Goal: Transaction & Acquisition: Download file/media

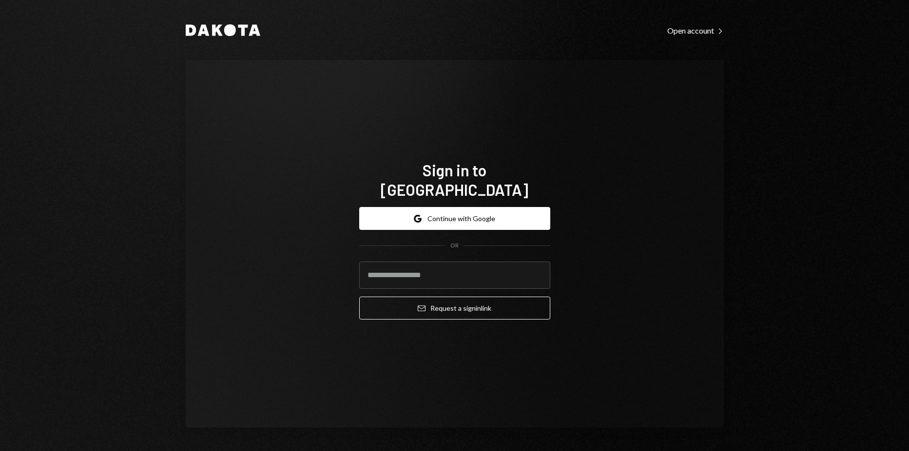
type input "**********"
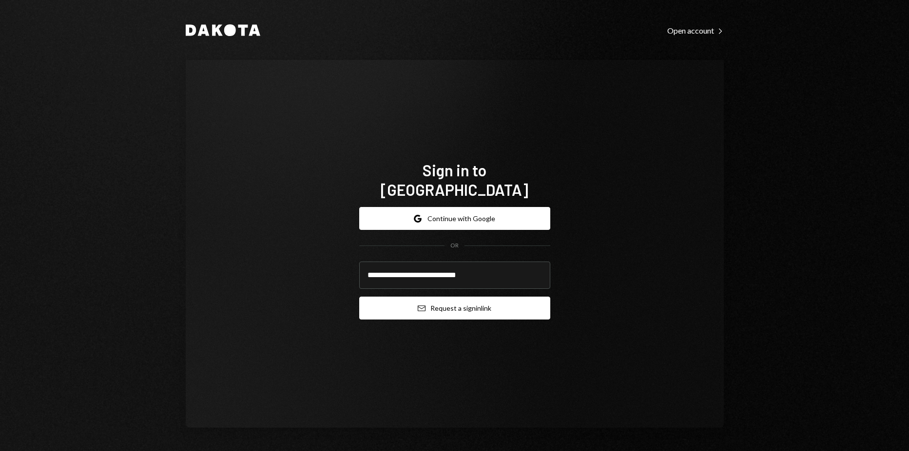
click at [452, 300] on button "Email Request a sign in link" at bounding box center [454, 308] width 191 height 23
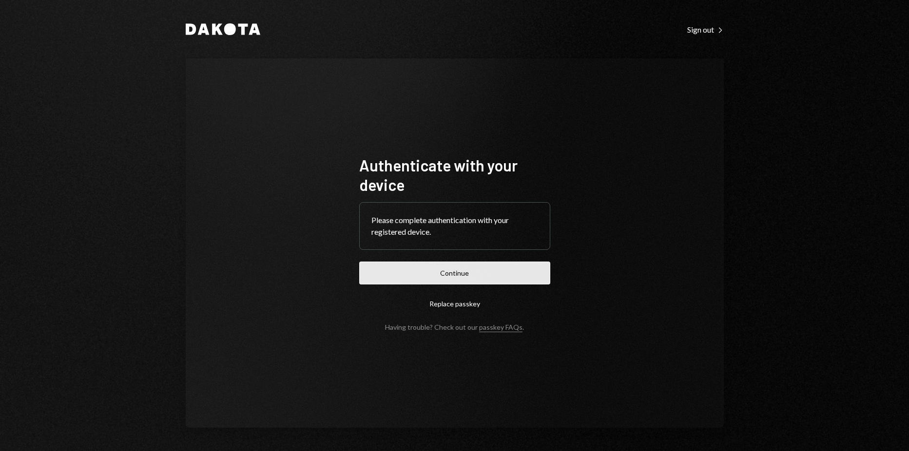
click at [427, 276] on button "Continue" at bounding box center [454, 273] width 191 height 23
click at [415, 264] on button "Continue" at bounding box center [454, 273] width 191 height 23
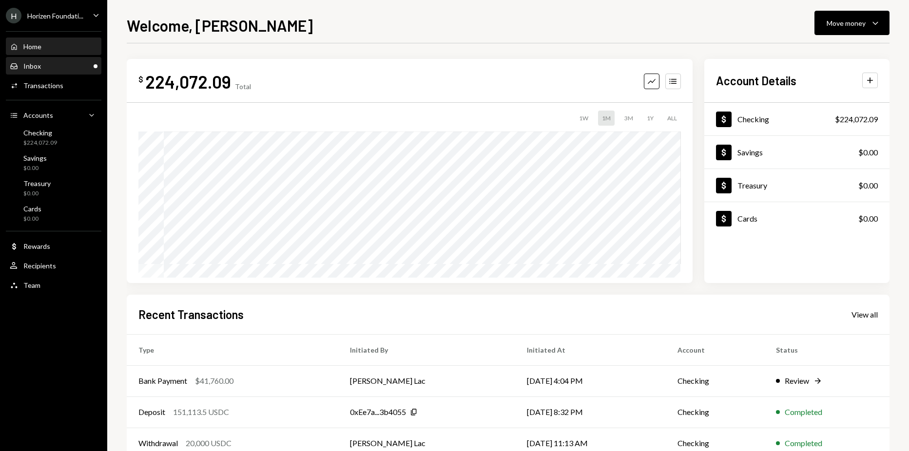
click at [49, 58] on link "Inbox Inbox" at bounding box center [54, 66] width 96 height 18
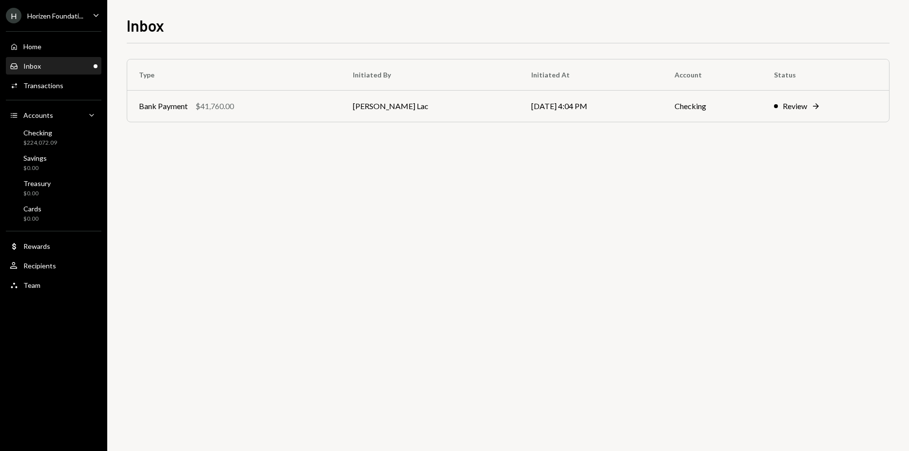
click at [68, 17] on div "Horizen Foundati..." at bounding box center [55, 16] width 56 height 8
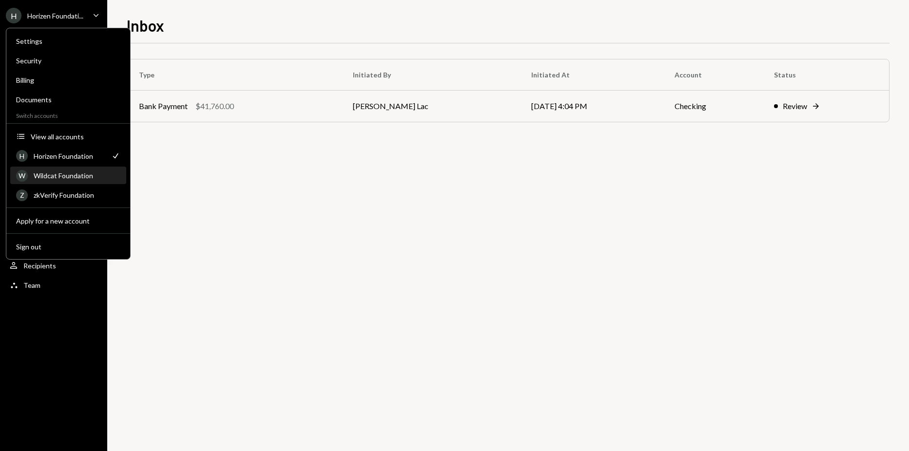
click at [74, 177] on div "Wildcat Foundation" at bounding box center [77, 176] width 87 height 8
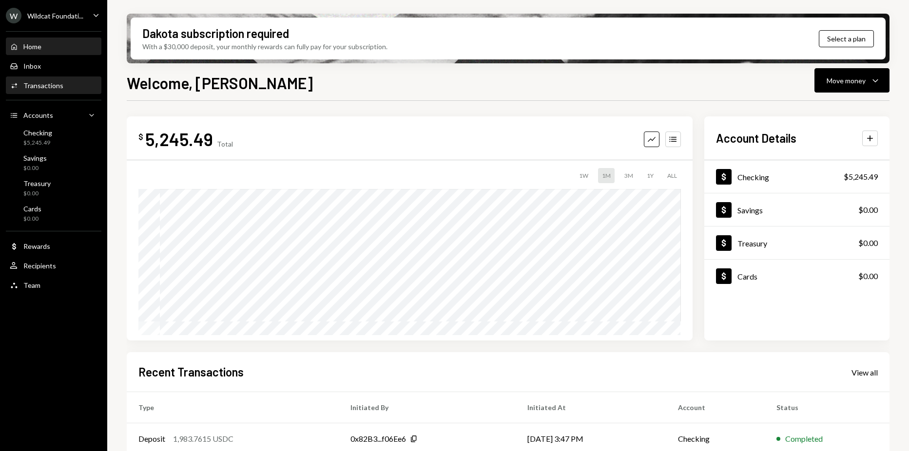
click at [46, 81] on div "Transactions" at bounding box center [43, 85] width 40 height 8
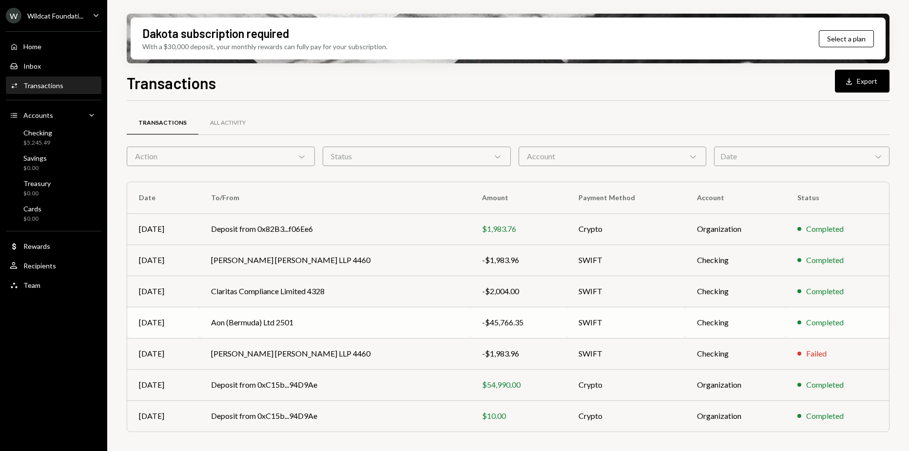
click at [497, 312] on td "-$45,766.35" at bounding box center [519, 322] width 96 height 31
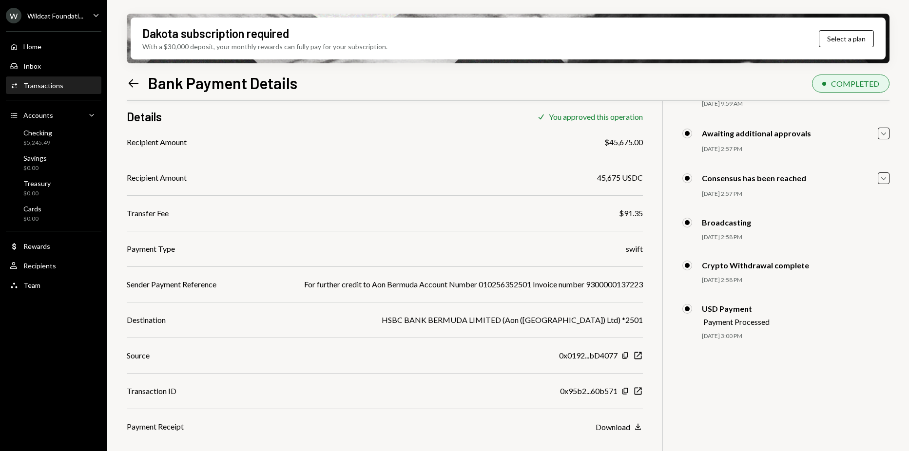
scroll to position [78, 0]
click at [642, 422] on icon "Download" at bounding box center [638, 426] width 10 height 10
